Goal: Information Seeking & Learning: Compare options

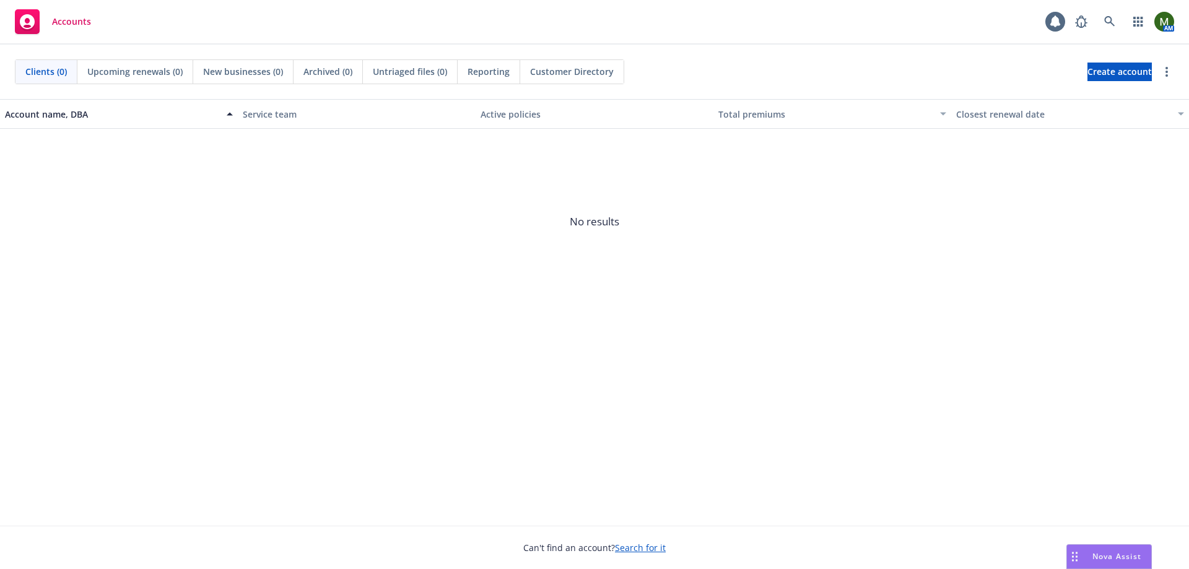
click at [1105, 566] on div "Nova Assist" at bounding box center [1109, 557] width 84 height 24
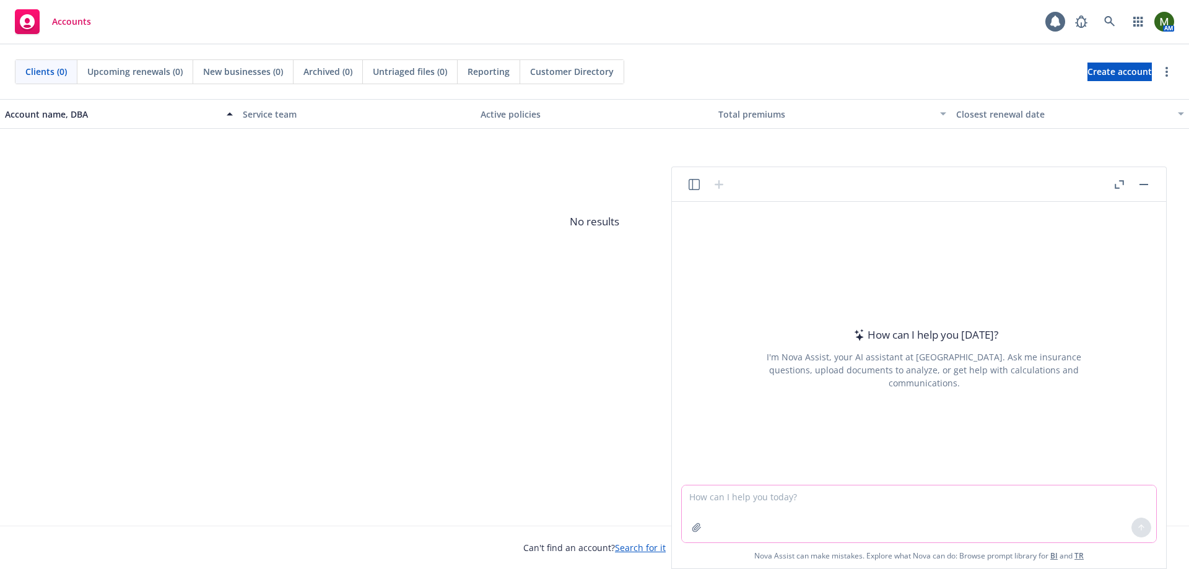
click at [1002, 510] on textarea at bounding box center [919, 514] width 474 height 57
paste textarea "we want to make a t shirt about nova an AI chat bot. what image should we use. …"
type textarea "we want to make a t shirt about nova an AI chat bot. what image should we use. …"
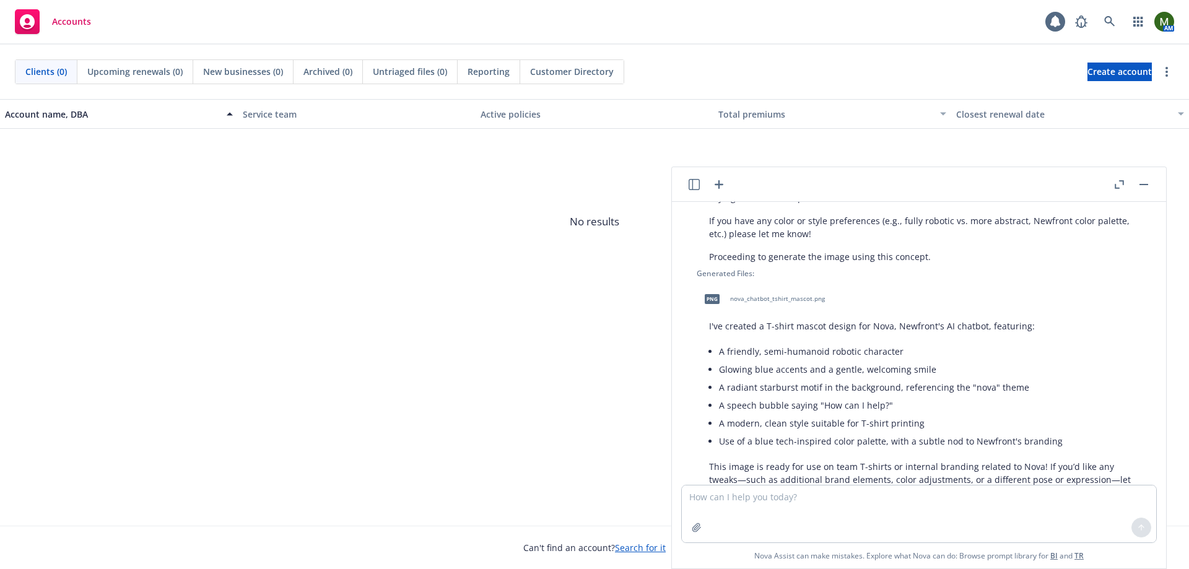
scroll to position [461, 0]
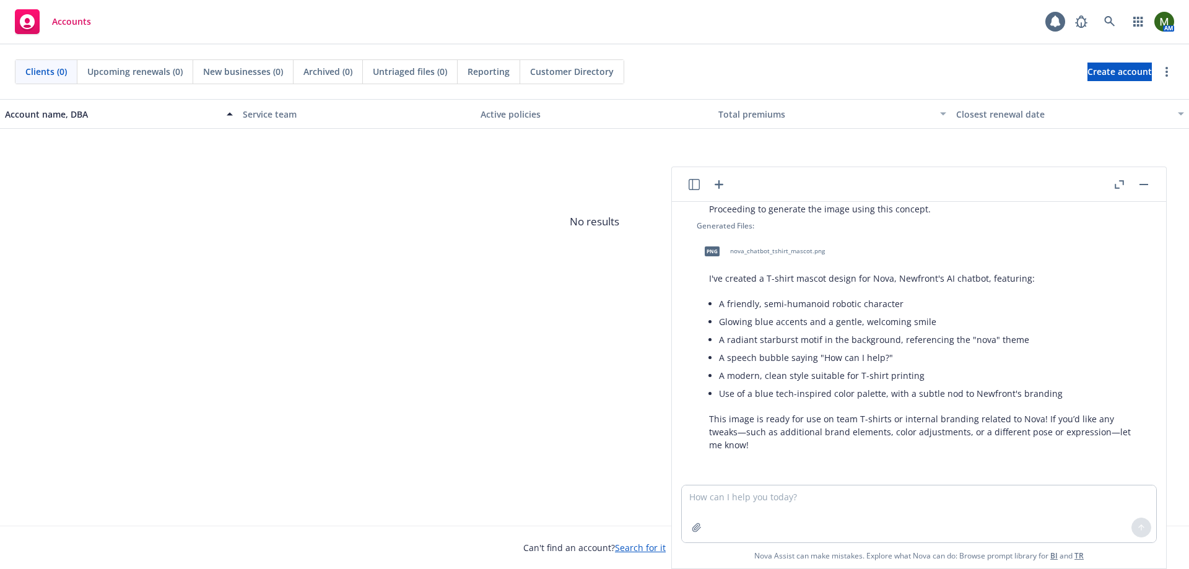
click at [722, 304] on li "A friendly, semi-humanoid robotic character" at bounding box center [929, 304] width 420 height 18
click at [735, 246] on span "nova_chatbot_tshirt_mascot.png" at bounding box center [777, 250] width 95 height 8
click at [748, 507] on textarea at bounding box center [919, 514] width 474 height 57
type textarea "alittle more cute and friendly. nova is the sun maybe use that"
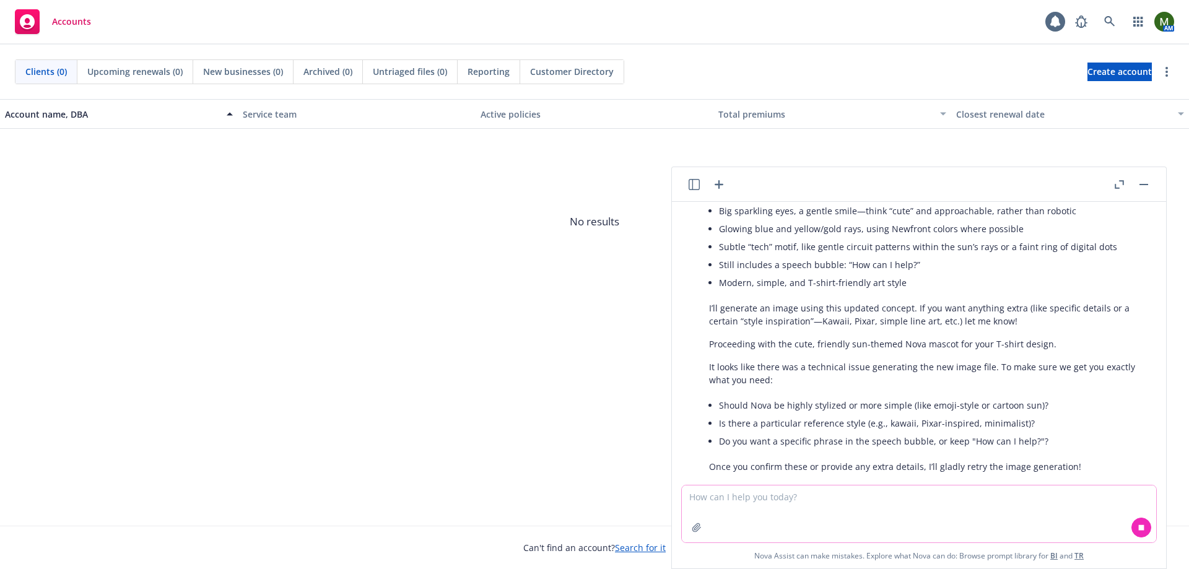
scroll to position [872, 0]
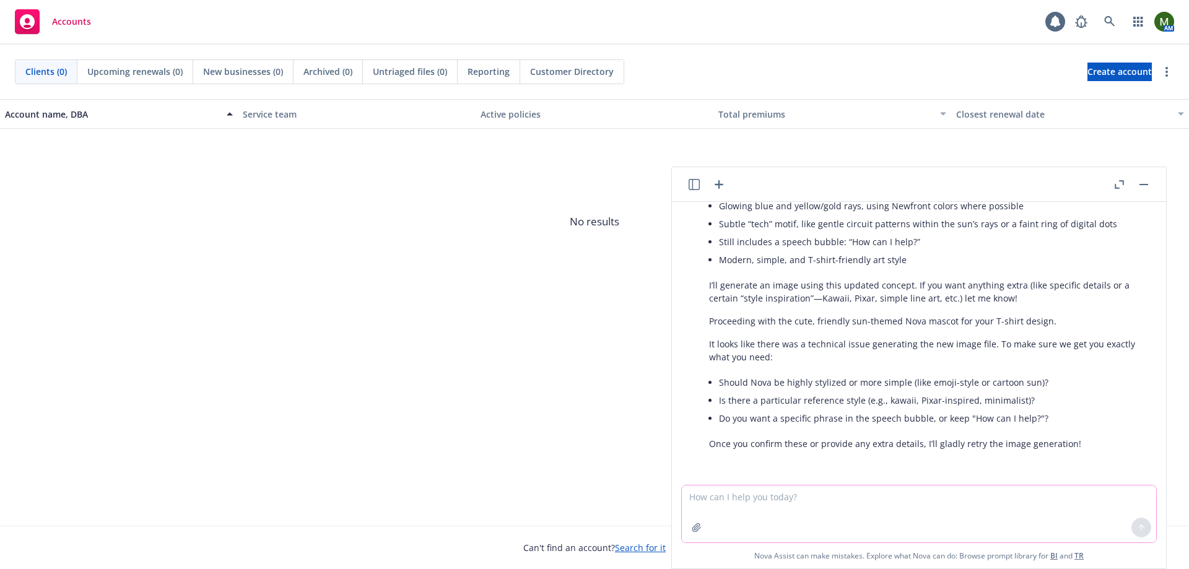
click at [787, 504] on textarea at bounding box center [919, 514] width 474 height 57
click at [827, 505] on textarea at bounding box center [919, 514] width 474 height 57
type textarea "yes"
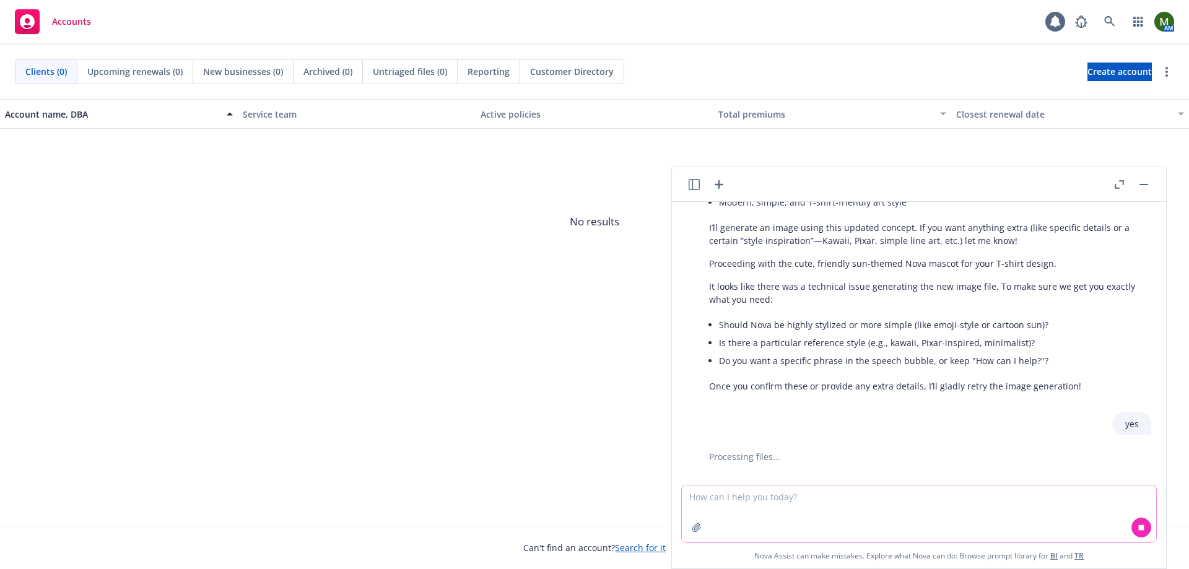
scroll to position [958, 0]
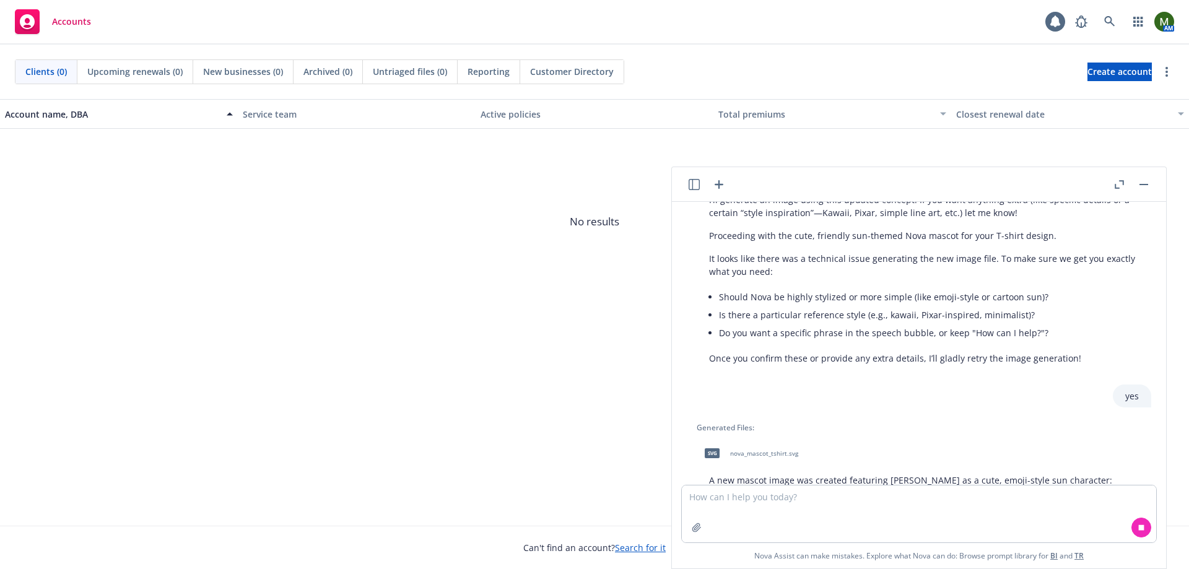
drag, startPoint x: 869, startPoint y: 449, endPoint x: 855, endPoint y: 450, distance: 13.6
click at [869, 449] on div "svg nova_mascot_tshirt.svg" at bounding box center [924, 453] width 455 height 31
click at [788, 450] on span "nova_mascot_tshirt.svg" at bounding box center [764, 454] width 68 height 8
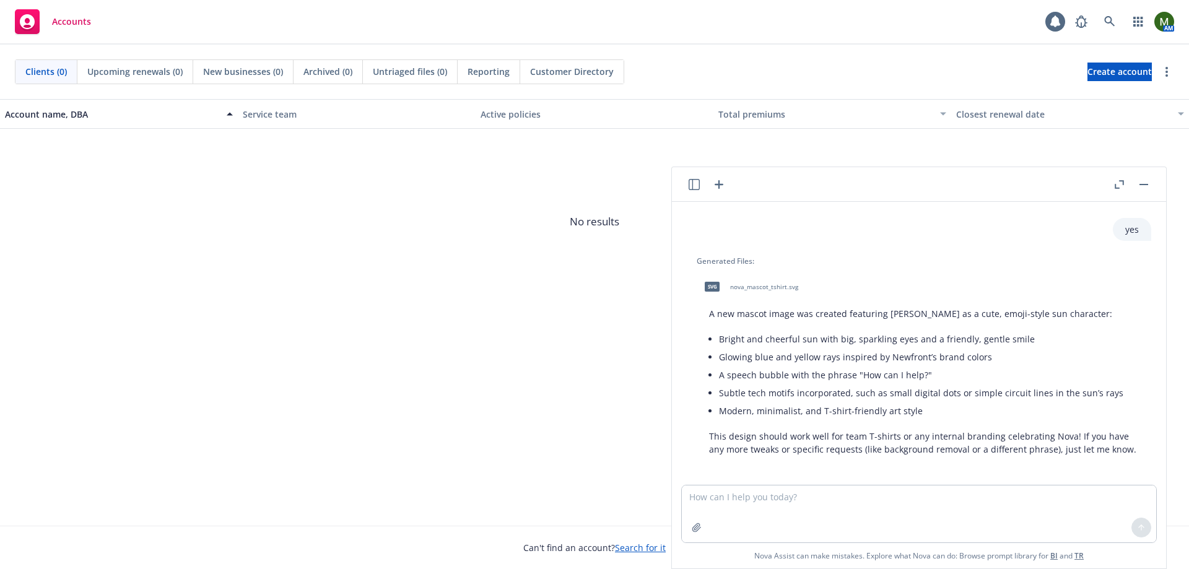
scroll to position [1130, 0]
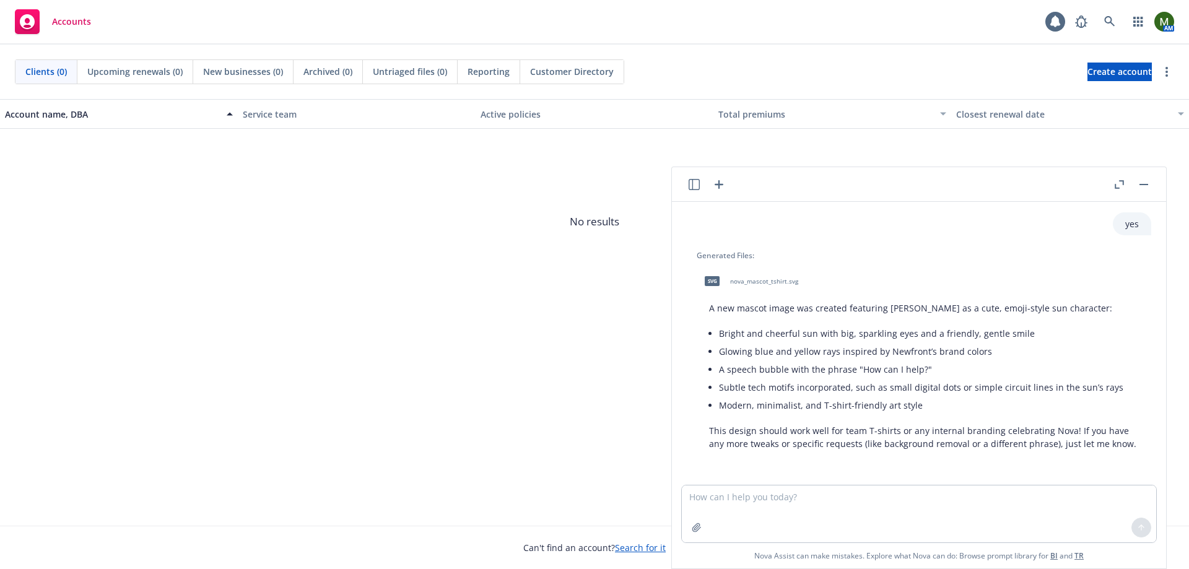
click at [1142, 177] on div at bounding box center [1132, 184] width 40 height 15
click at [1141, 178] on button "button" at bounding box center [1144, 184] width 15 height 15
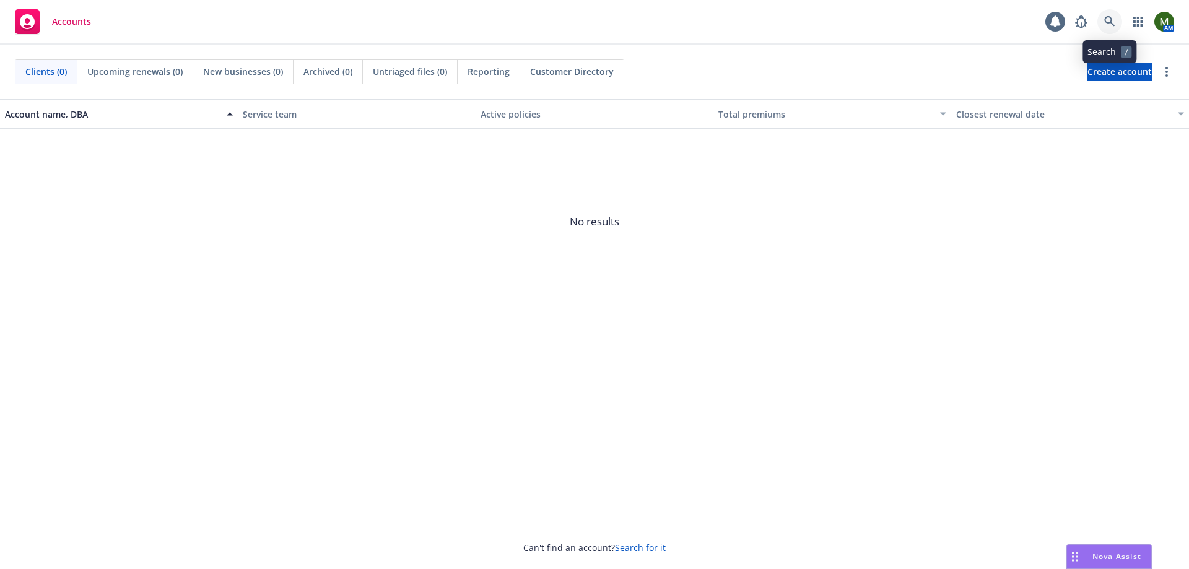
click at [1101, 12] on link at bounding box center [1110, 21] width 25 height 25
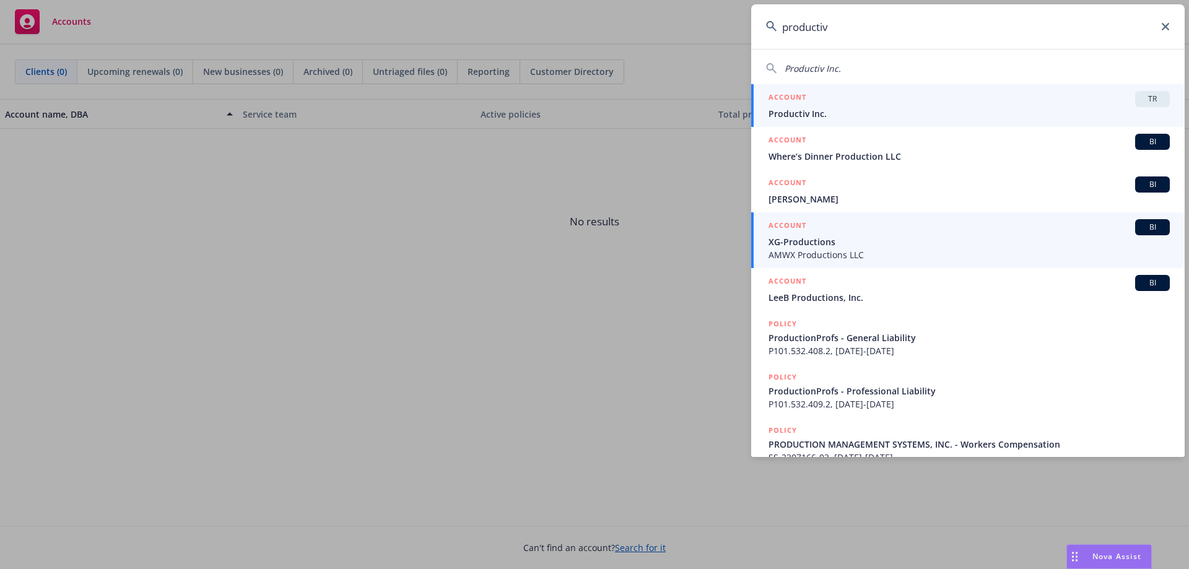
type input "productiv"
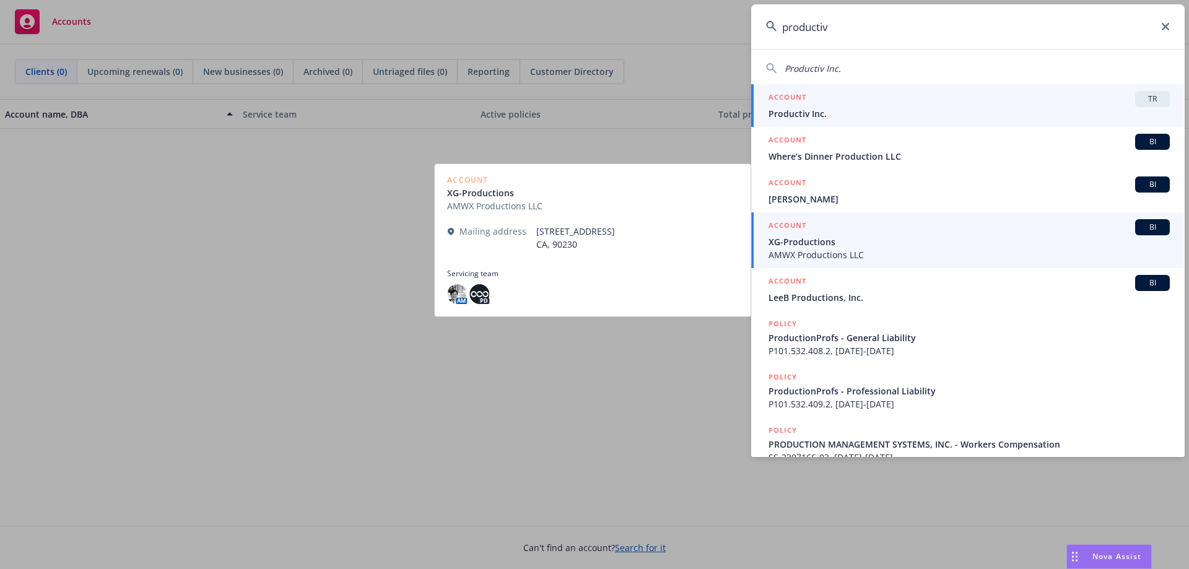
click at [871, 107] on span "Productiv Inc." at bounding box center [969, 113] width 401 height 13
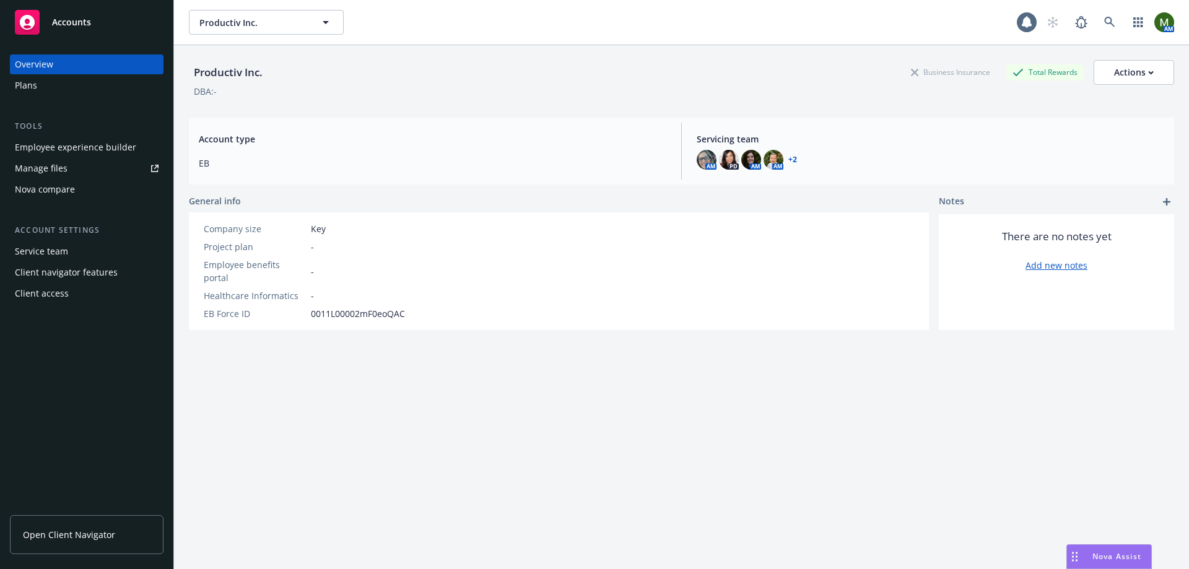
click at [61, 88] on div "Plans" at bounding box center [87, 86] width 144 height 20
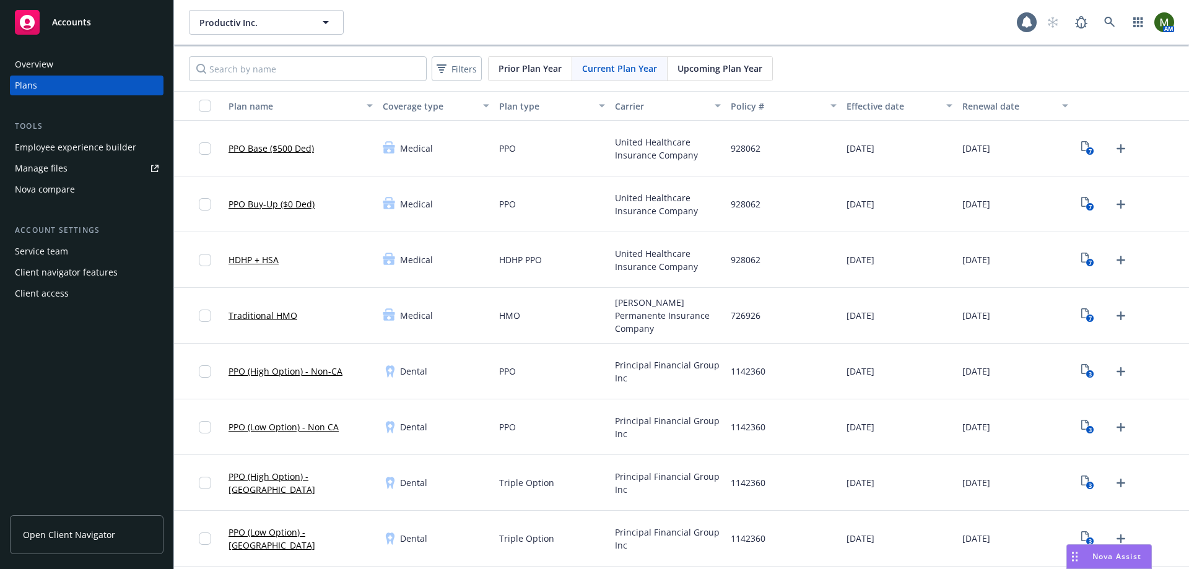
click at [71, 190] on div "Nova compare" at bounding box center [45, 190] width 60 height 20
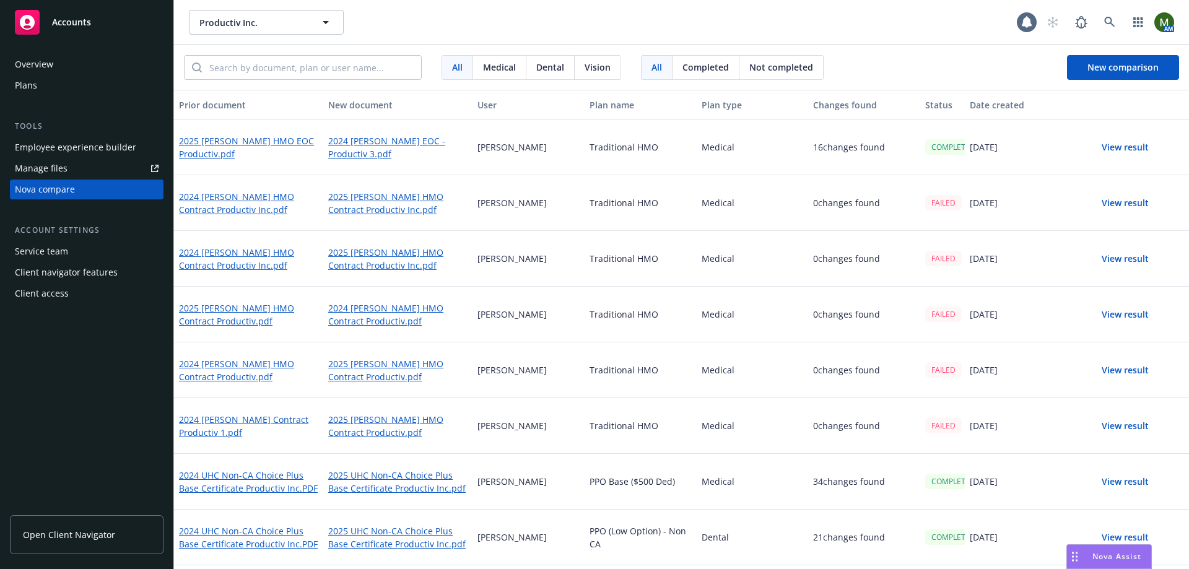
click at [1100, 204] on button "View result" at bounding box center [1125, 203] width 87 height 25
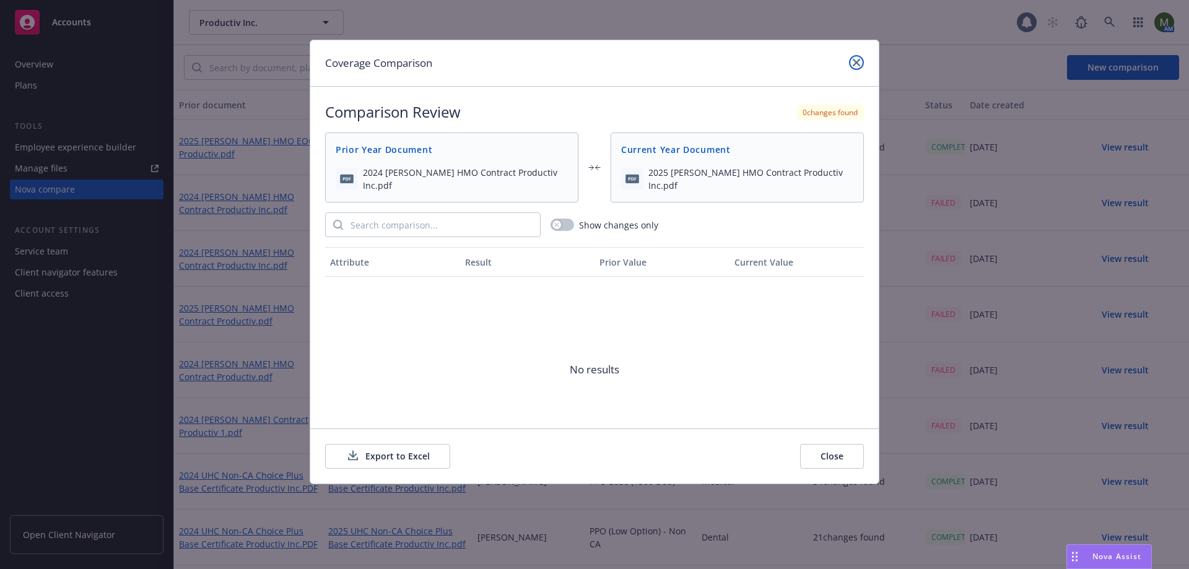
click at [860, 60] on link "close" at bounding box center [856, 62] width 15 height 15
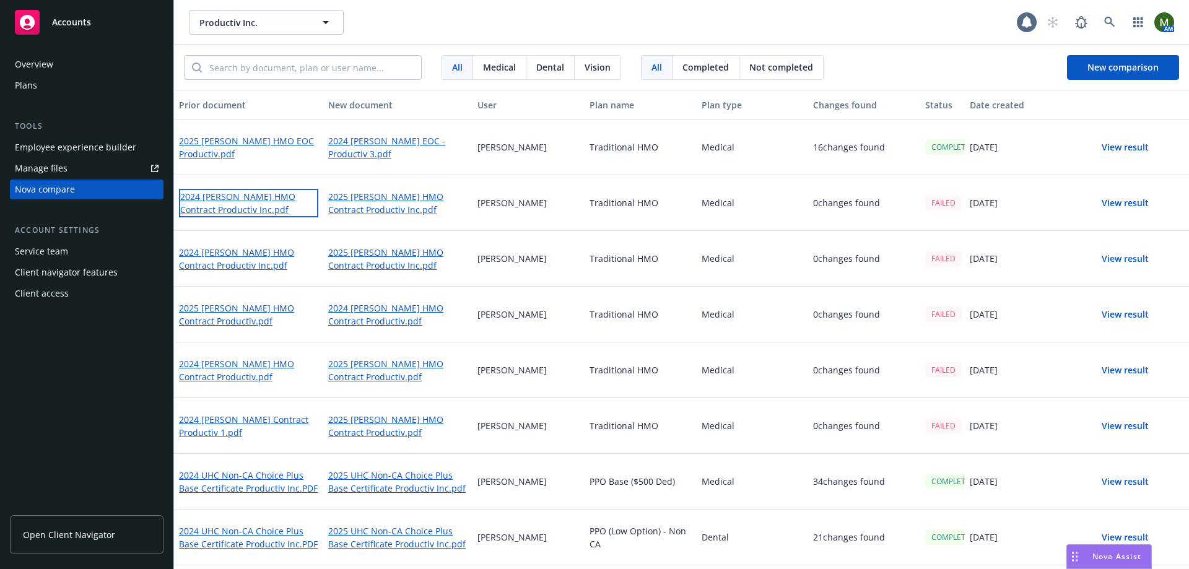
click at [234, 196] on link "2024 [PERSON_NAME] HMO Contract Productiv Inc.pdf" at bounding box center [248, 203] width 139 height 28
click at [351, 203] on link "2025 [PERSON_NAME] HMO Contract Productiv Inc.pdf" at bounding box center [397, 203] width 139 height 28
click at [1140, 76] on button "New comparison" at bounding box center [1123, 67] width 112 height 25
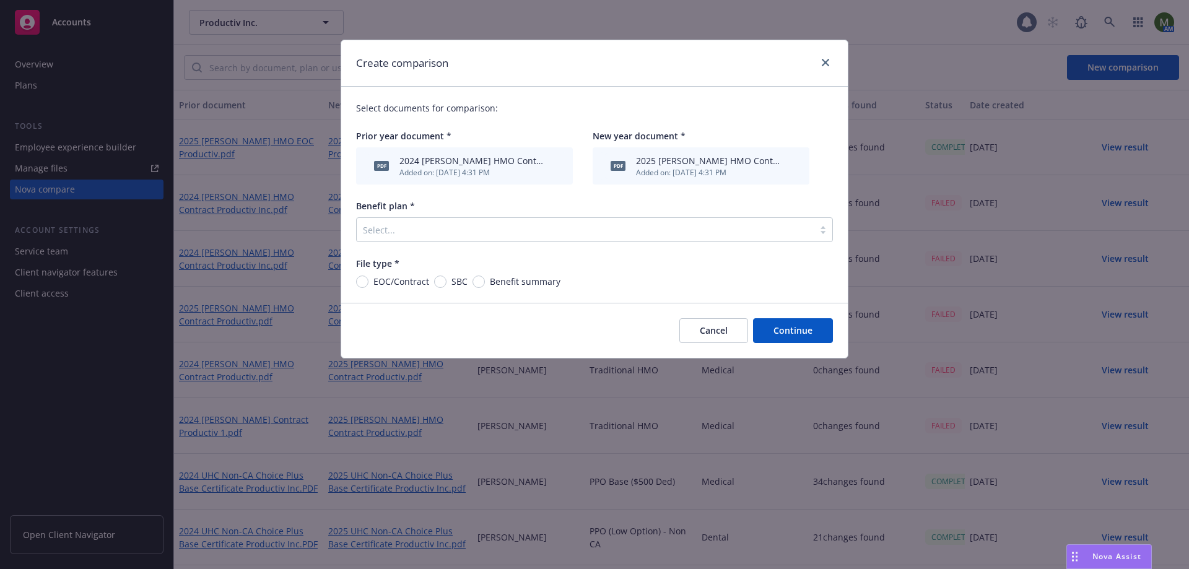
click at [424, 239] on div "Select..." at bounding box center [585, 230] width 457 height 20
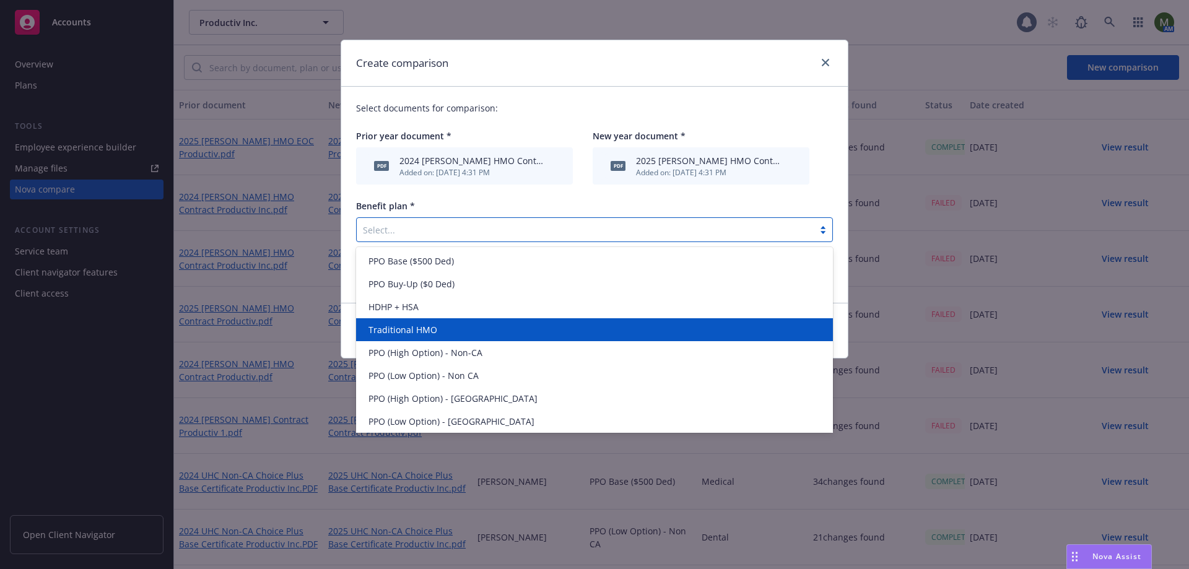
click at [440, 324] on div "Traditional HMO" at bounding box center [595, 329] width 462 height 13
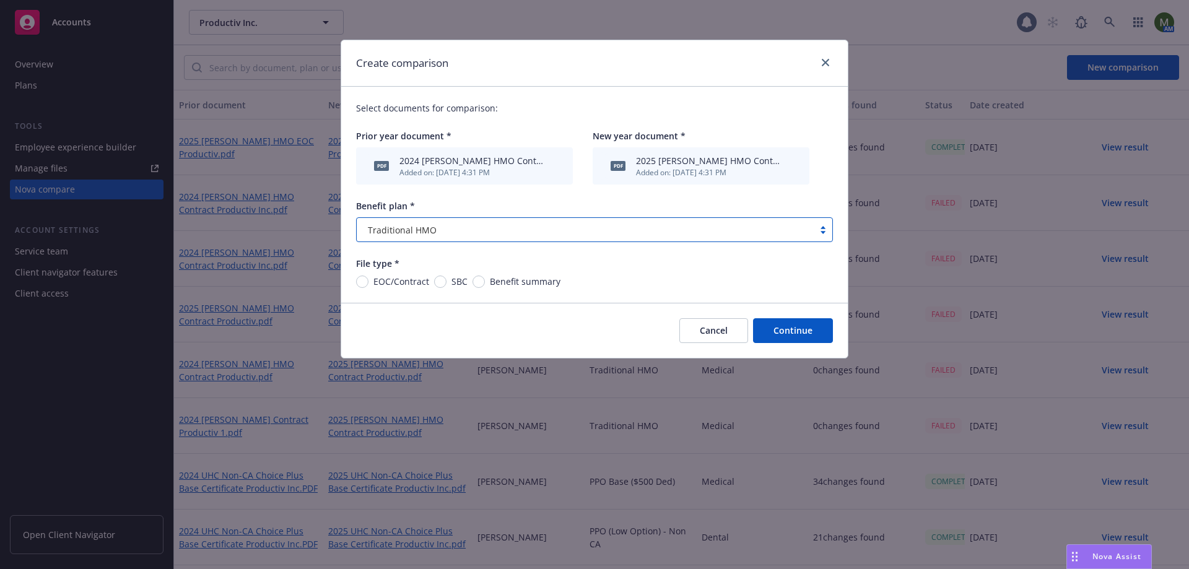
click at [405, 281] on span "EOC/Contract" at bounding box center [402, 281] width 56 height 13
click at [369, 281] on input "EOC/Contract" at bounding box center [362, 282] width 12 height 12
radio input "true"
click at [797, 330] on button "Continue" at bounding box center [793, 330] width 80 height 25
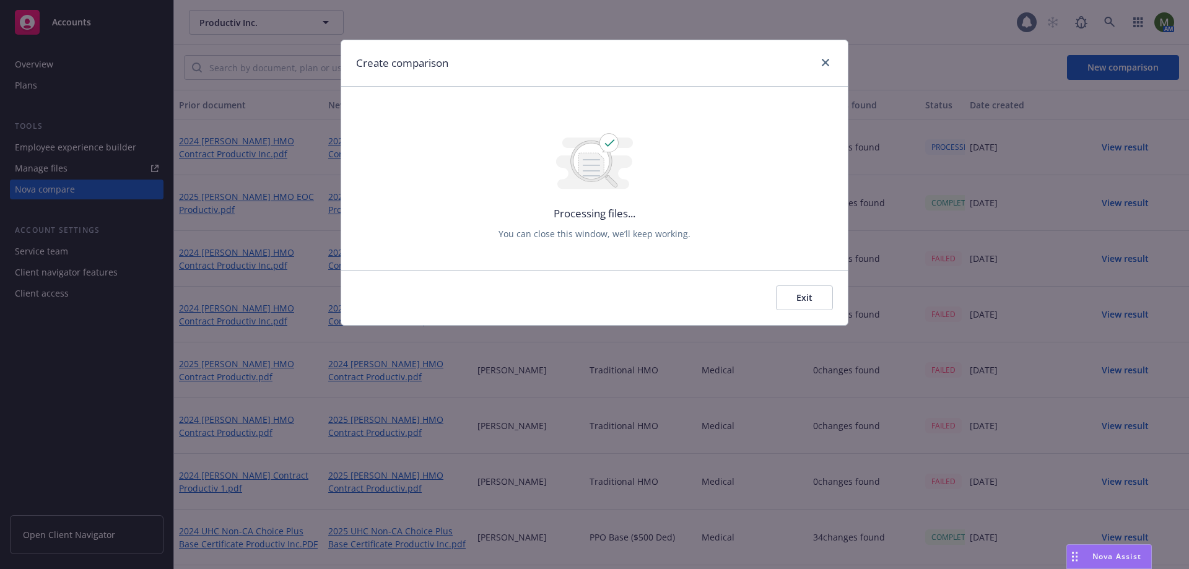
click at [808, 298] on button "Exit" at bounding box center [804, 298] width 57 height 25
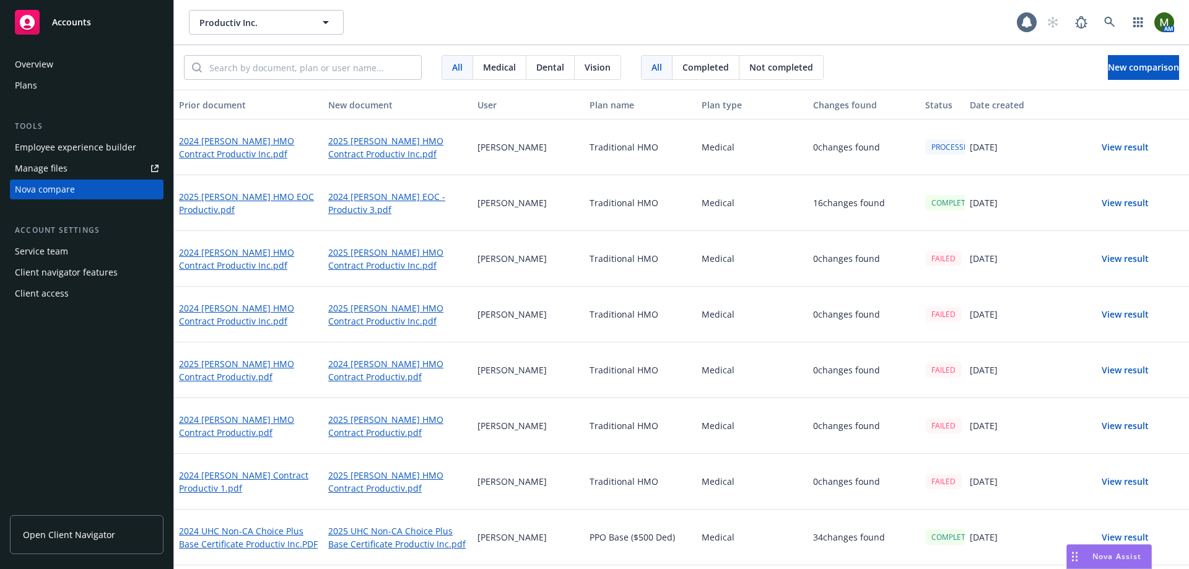
click at [1119, 149] on button "View result" at bounding box center [1125, 147] width 87 height 25
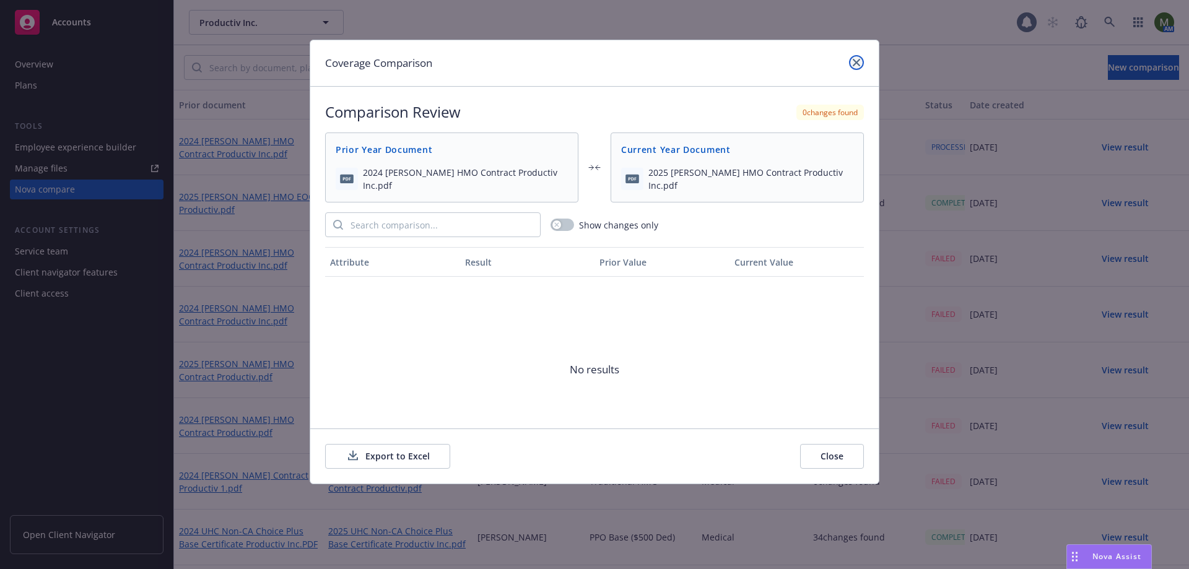
click at [863, 61] on link "close" at bounding box center [856, 62] width 15 height 15
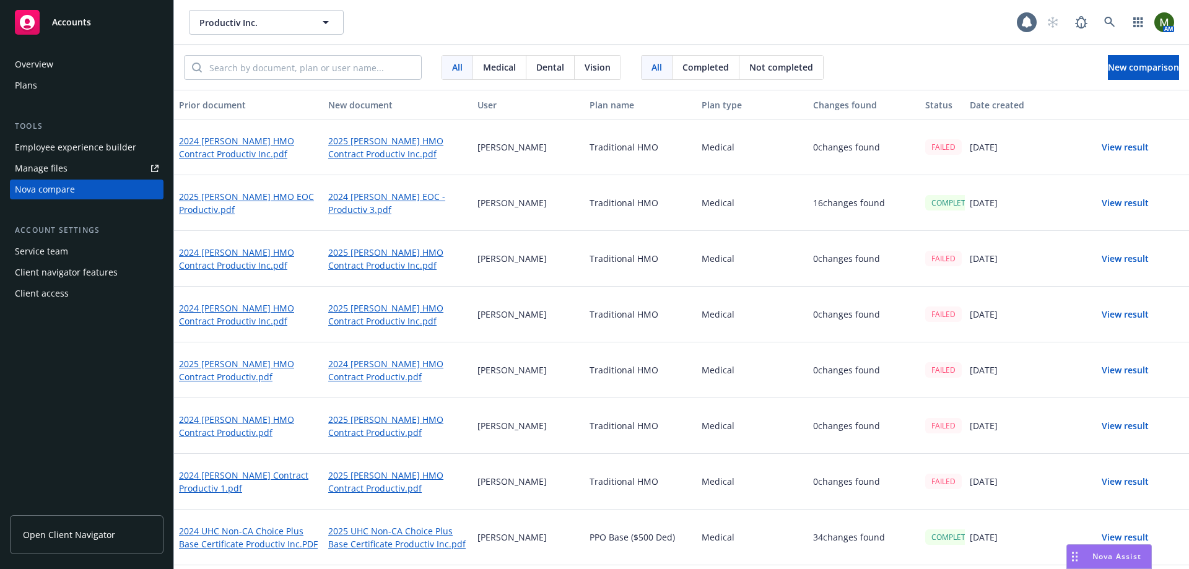
click at [1104, 143] on button "View result" at bounding box center [1125, 147] width 87 height 25
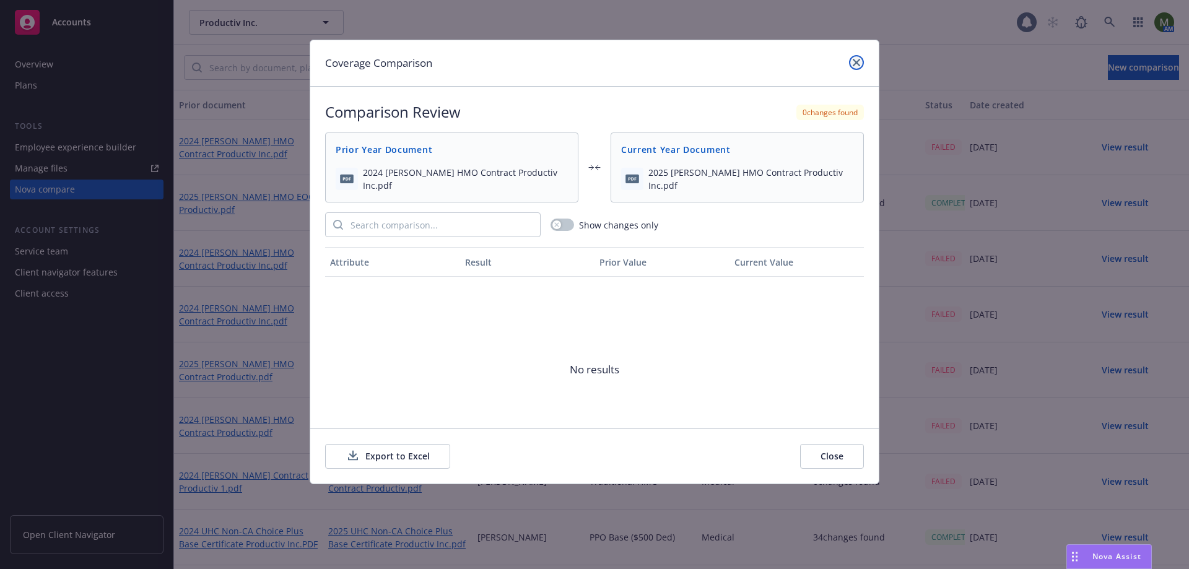
click at [862, 59] on link "close" at bounding box center [856, 62] width 15 height 15
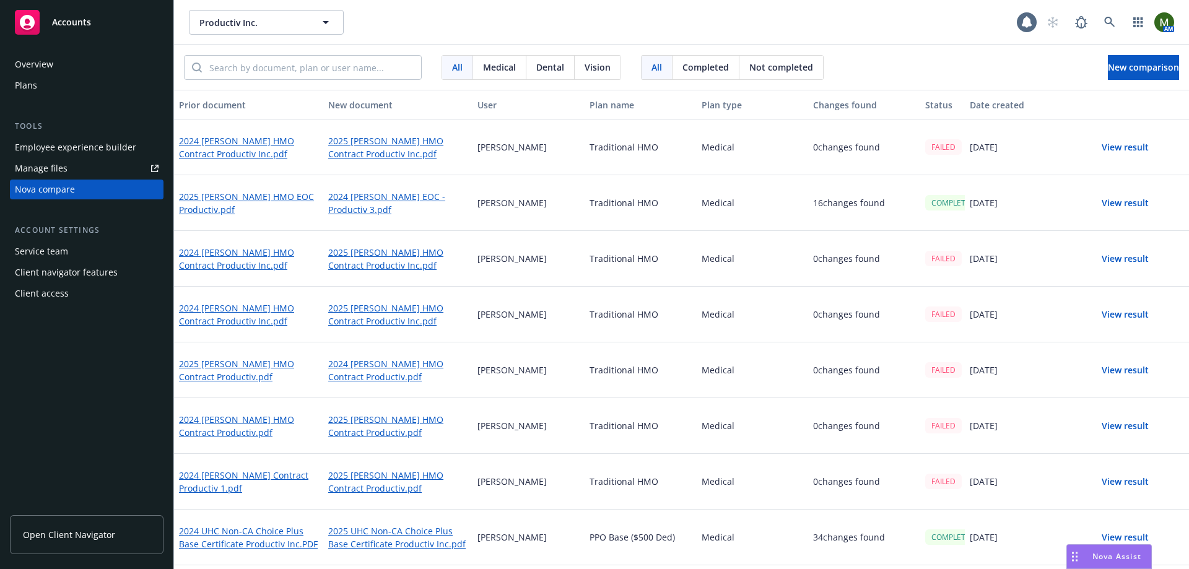
click at [858, 49] on div "All Medical Dental Vision All Completed Not completed New comparison" at bounding box center [681, 67] width 1015 height 45
